Goal: Information Seeking & Learning: Learn about a topic

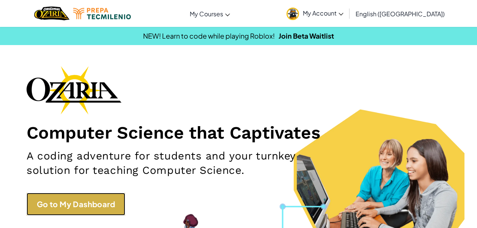
click at [51, 215] on link "Go to My Dashboard" at bounding box center [76, 204] width 99 height 23
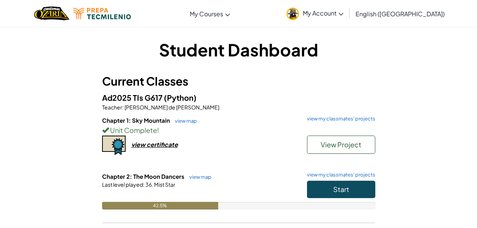
click at [334, 179] on h6 "Chapter 2: The Moon Dancers view map view my classmates' projects" at bounding box center [238, 177] width 273 height 8
drag, startPoint x: 200, startPoint y: 173, endPoint x: 198, endPoint y: 177, distance: 4.3
click at [198, 177] on h6 "Chapter 2: The Moon Dancers view map view my classmates' projects" at bounding box center [238, 177] width 273 height 8
click at [198, 177] on link "view map" at bounding box center [198, 177] width 26 height 6
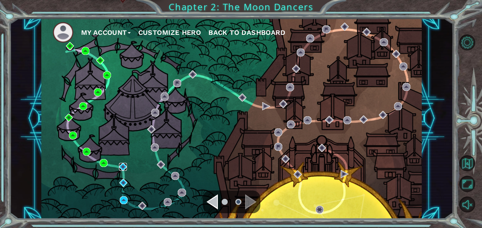
click at [123, 167] on img at bounding box center [123, 167] width 8 height 8
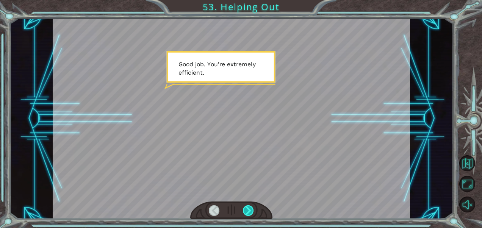
click at [245, 208] on div at bounding box center [248, 211] width 11 height 11
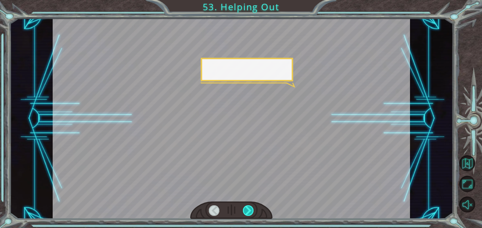
click at [248, 207] on div at bounding box center [248, 211] width 11 height 11
click at [243, 215] on div at bounding box center [248, 211] width 11 height 11
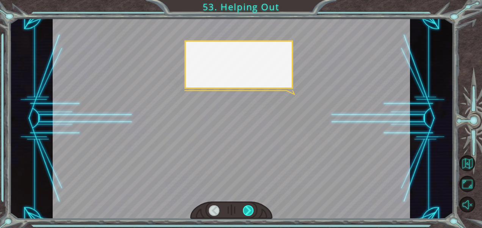
click at [250, 212] on div at bounding box center [248, 211] width 11 height 11
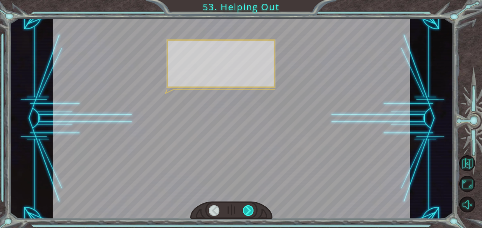
click at [253, 210] on div at bounding box center [248, 211] width 11 height 11
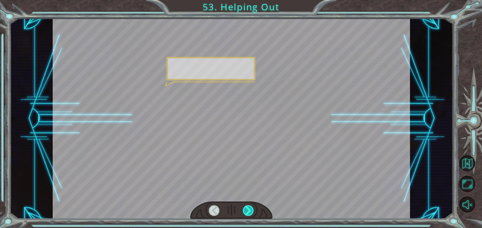
click at [251, 210] on div at bounding box center [248, 211] width 11 height 11
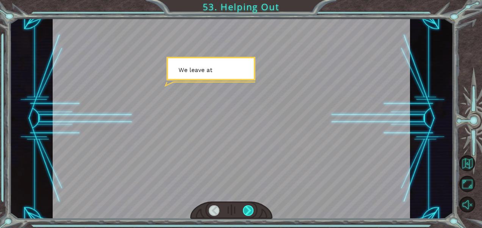
click at [252, 210] on div at bounding box center [248, 211] width 11 height 11
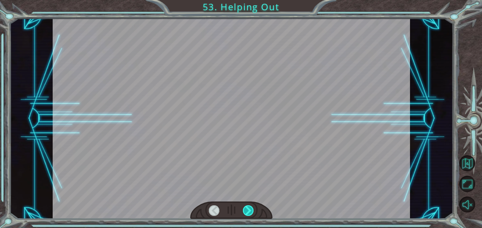
click at [248, 209] on div at bounding box center [248, 211] width 11 height 11
click at [251, 212] on div at bounding box center [248, 211] width 11 height 11
click at [253, 210] on div at bounding box center [248, 211] width 11 height 11
click at [253, 215] on div at bounding box center [248, 211] width 11 height 11
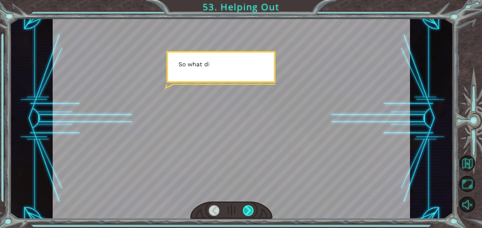
click at [249, 216] on div at bounding box center [248, 211] width 11 height 11
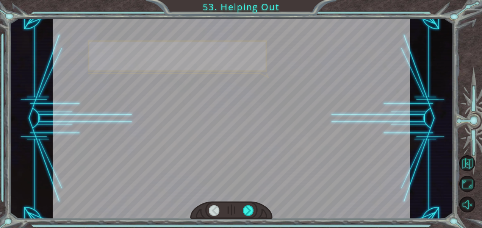
click at [246, 218] on div at bounding box center [231, 211] width 82 height 18
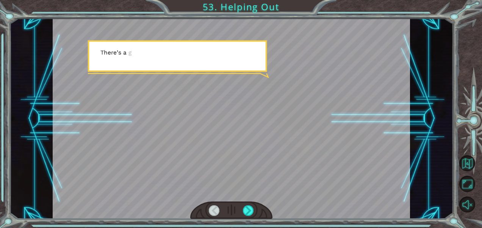
click at [249, 216] on div at bounding box center [248, 211] width 11 height 11
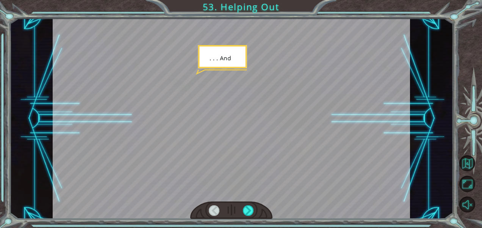
click at [248, 217] on div at bounding box center [231, 211] width 82 height 18
click at [251, 212] on div at bounding box center [248, 211] width 11 height 11
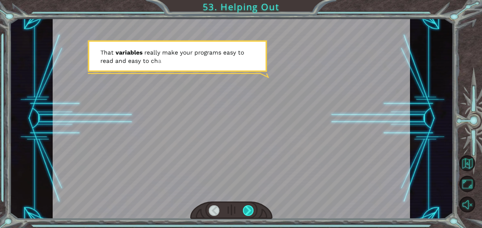
click at [251, 214] on div at bounding box center [248, 211] width 11 height 11
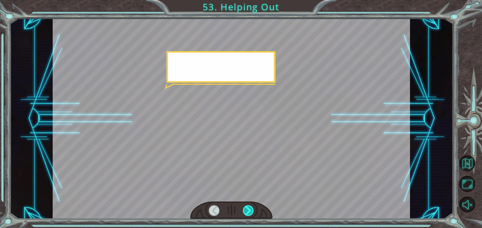
click at [246, 214] on div at bounding box center [248, 211] width 11 height 11
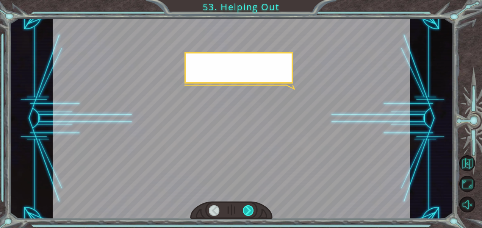
click at [248, 212] on div at bounding box center [248, 211] width 11 height 11
click at [245, 209] on div at bounding box center [248, 211] width 11 height 11
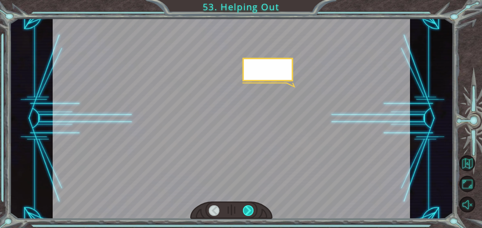
click at [245, 212] on div at bounding box center [248, 211] width 11 height 11
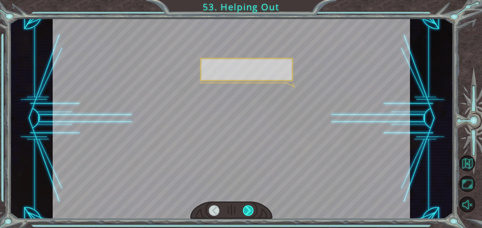
click at [244, 212] on div at bounding box center [248, 211] width 11 height 11
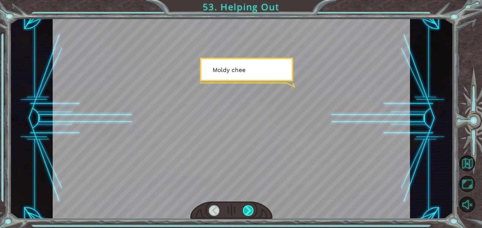
click at [244, 209] on div at bounding box center [248, 211] width 11 height 11
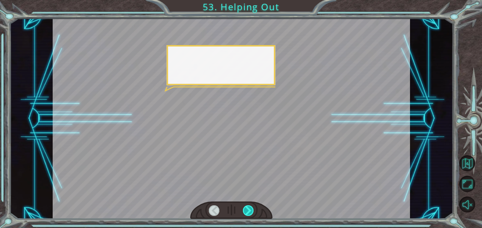
click at [246, 211] on div at bounding box center [248, 211] width 11 height 11
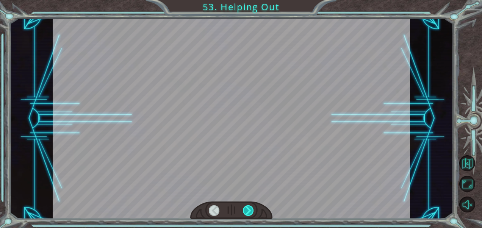
click at [247, 212] on div at bounding box center [248, 211] width 11 height 11
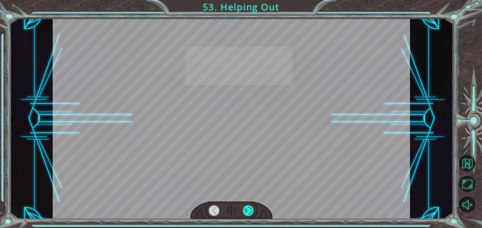
click at [248, 212] on div at bounding box center [248, 211] width 11 height 11
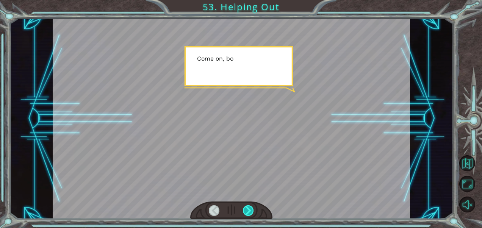
click at [247, 216] on div at bounding box center [248, 211] width 11 height 11
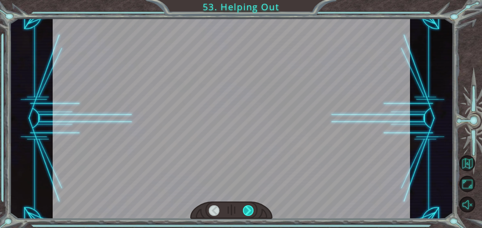
click at [252, 213] on div at bounding box center [248, 211] width 11 height 11
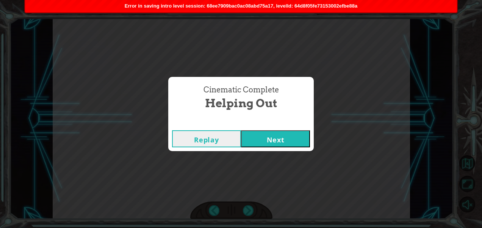
click at [267, 145] on button "Next" at bounding box center [275, 138] width 69 height 17
